Goal: Navigation & Orientation: Understand site structure

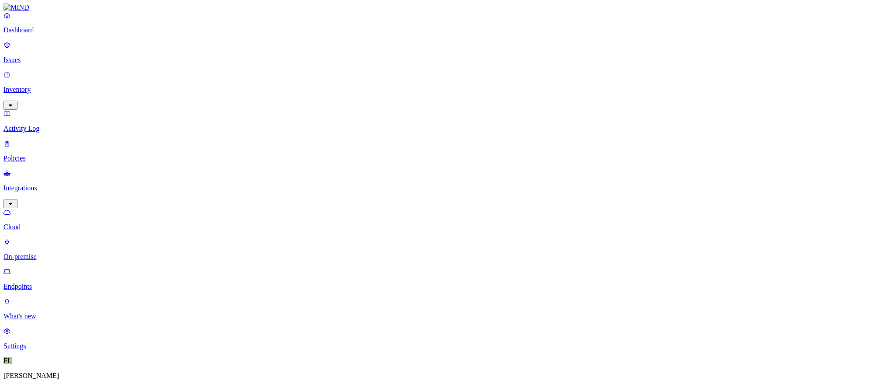
click at [38, 223] on p "Cloud" at bounding box center [443, 227] width 880 height 8
click at [36, 86] on p "Inventory" at bounding box center [443, 90] width 880 height 8
click at [36, 244] on p "Integrations" at bounding box center [443, 248] width 880 height 8
click at [47, 253] on p "On-premise" at bounding box center [443, 257] width 880 height 8
click at [49, 282] on p "Endpoints" at bounding box center [443, 286] width 880 height 8
